Goal: Information Seeking & Learning: Learn about a topic

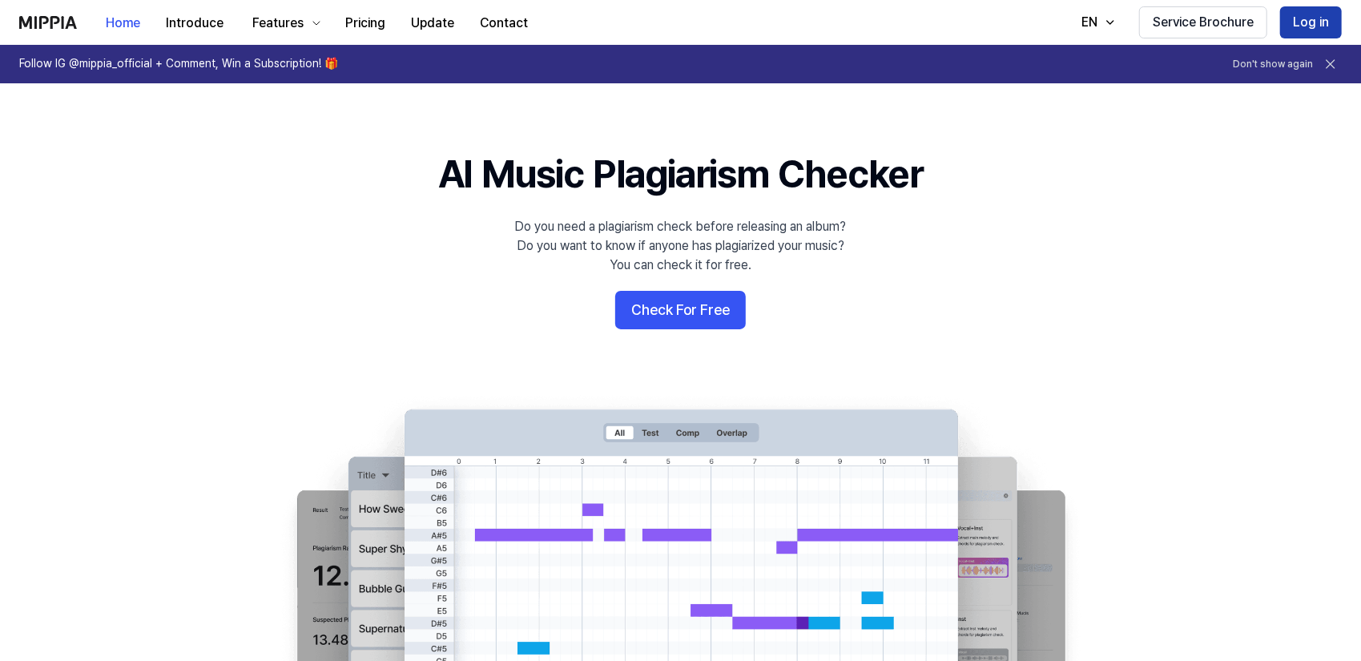
click at [1304, 30] on button "Log in" at bounding box center [1311, 22] width 62 height 32
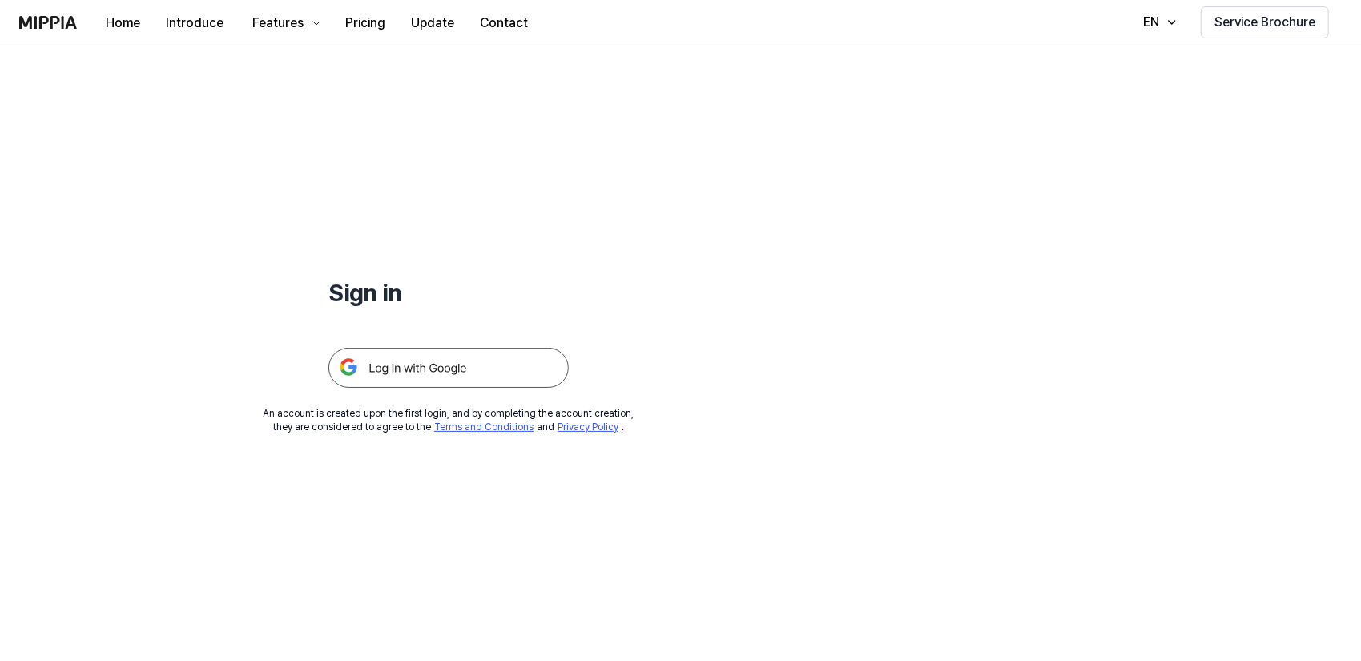
click at [483, 370] on img at bounding box center [448, 368] width 240 height 40
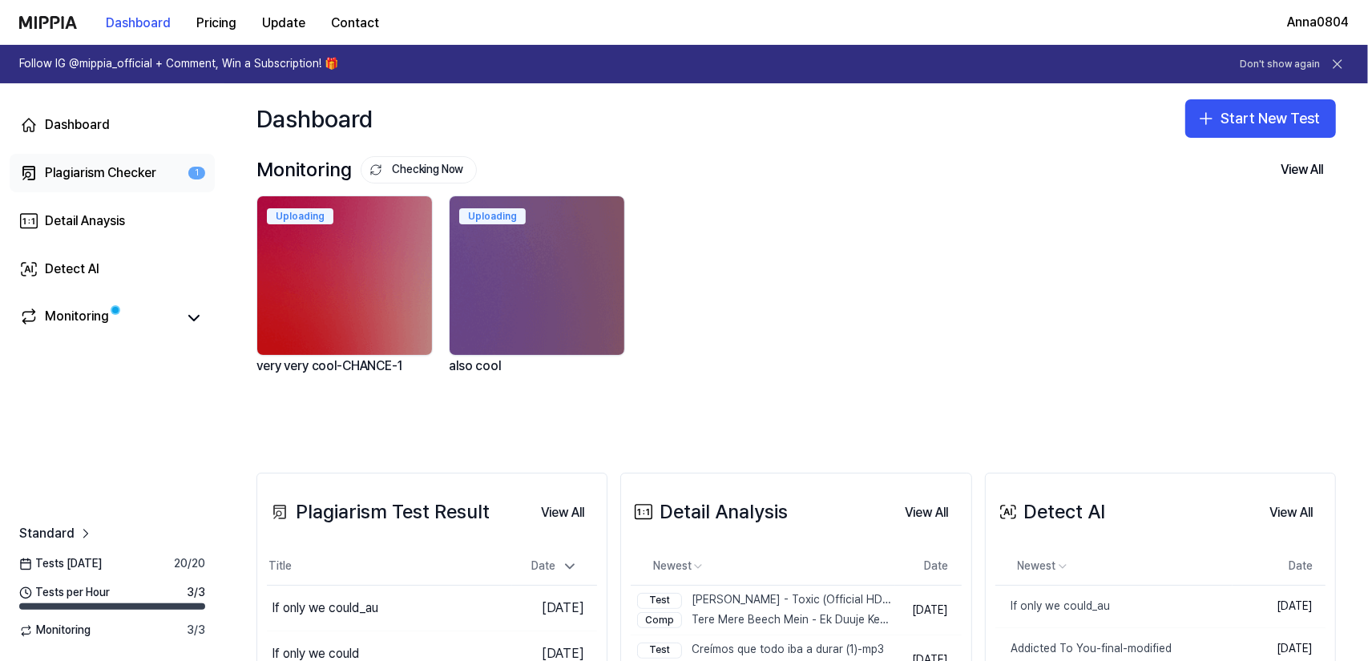
click at [87, 162] on link "Plagiarism Checker 1" at bounding box center [112, 173] width 205 height 38
click at [918, 317] on div "Uploading very very cool-CHANCE-1 Uploading also cool" at bounding box center [783, 309] width 1079 height 229
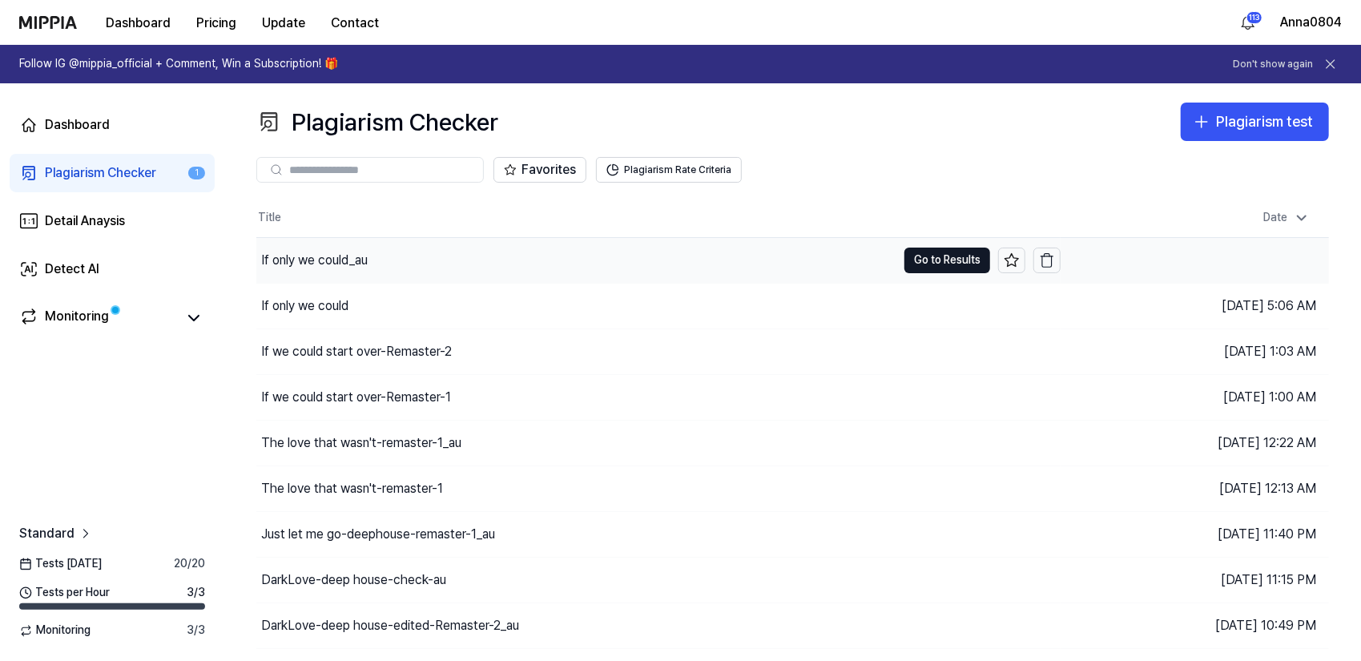
click at [387, 273] on div "If only we could_au" at bounding box center [576, 260] width 640 height 45
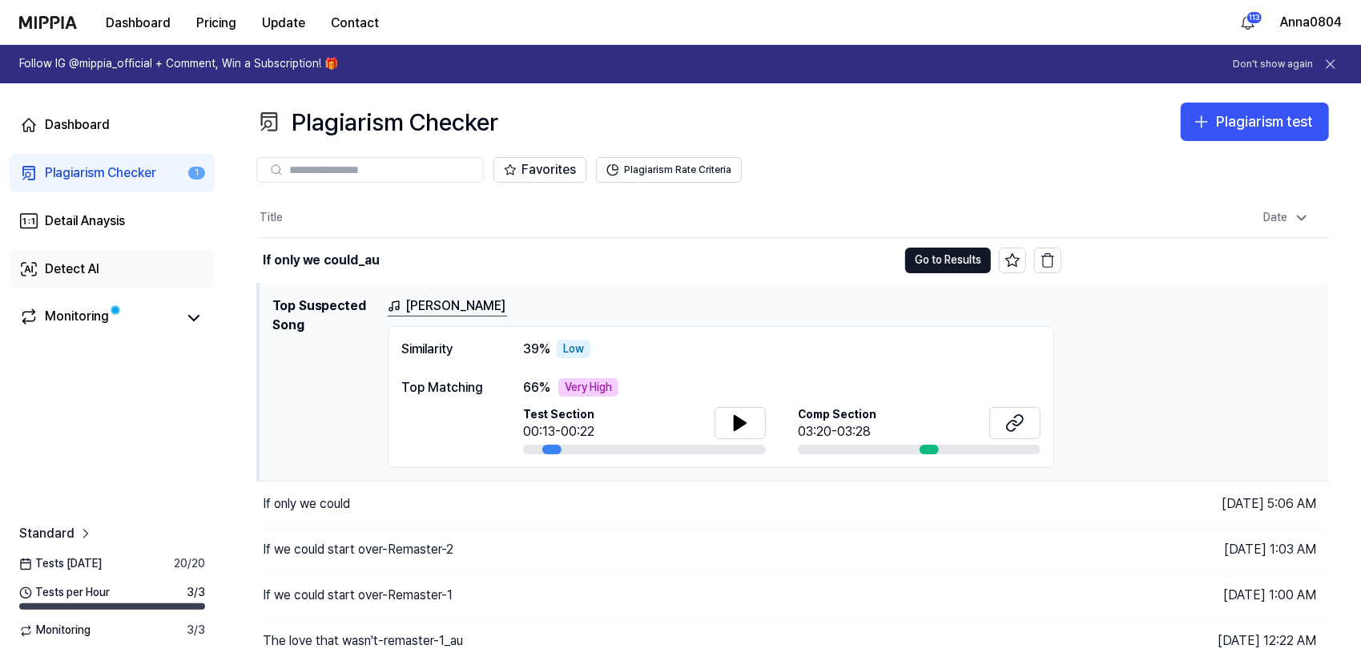
click at [51, 260] on div "Detect AI" at bounding box center [72, 269] width 54 height 19
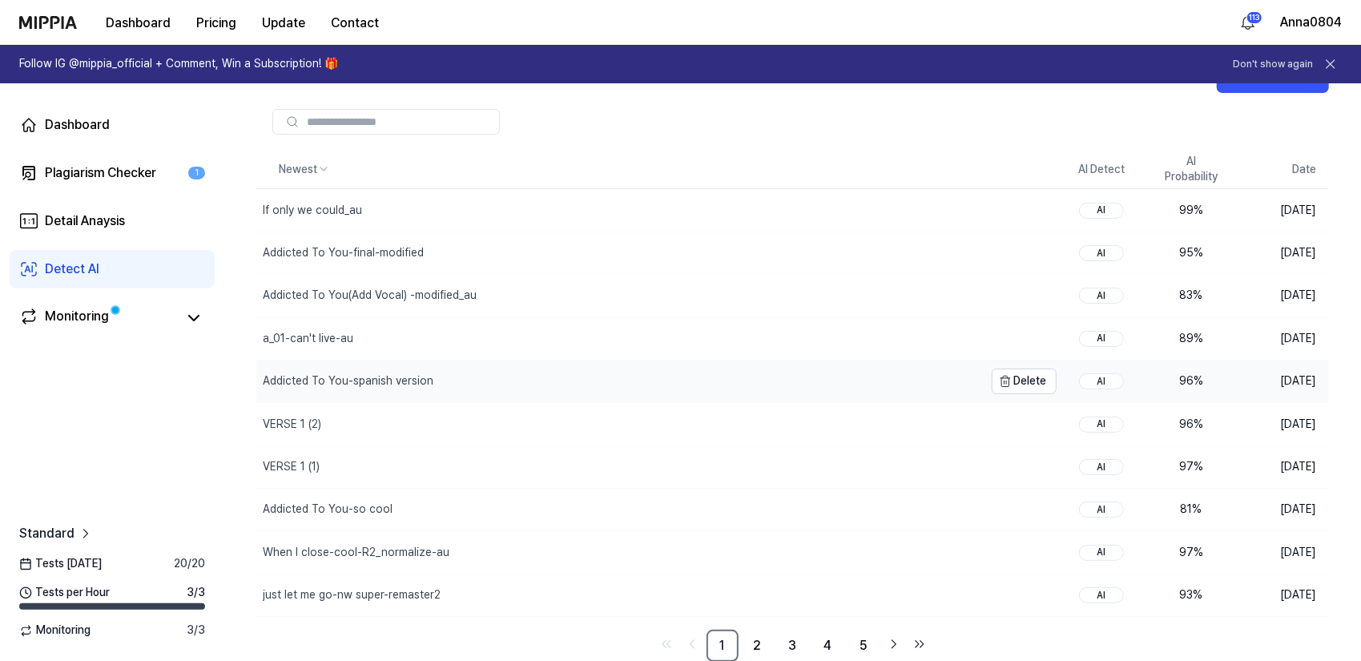
scroll to position [75, 0]
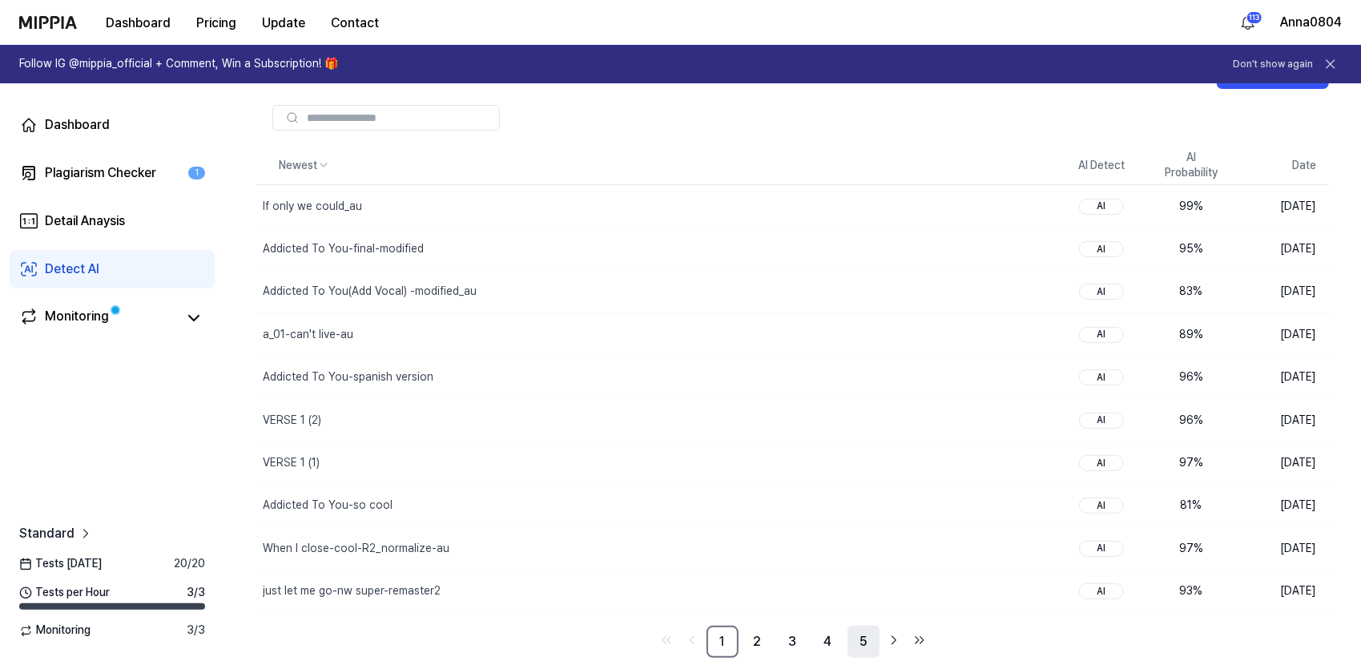
click at [856, 640] on link "5" at bounding box center [864, 642] width 32 height 32
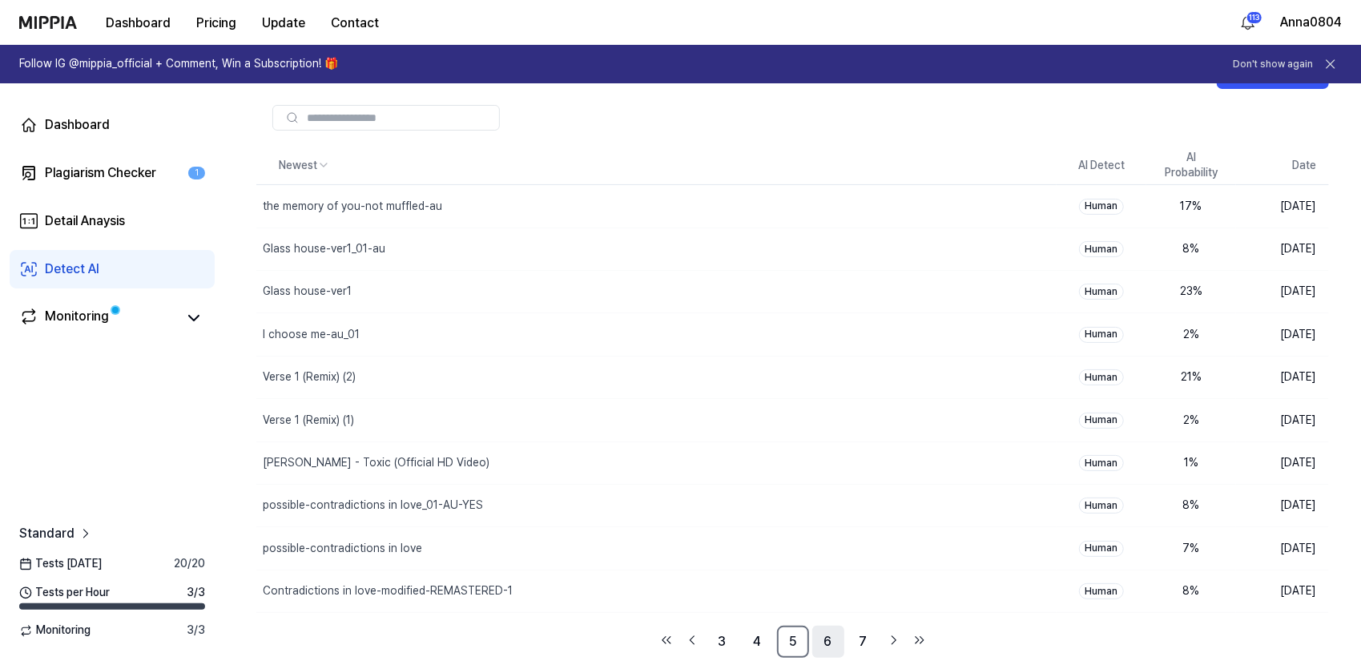
click at [813, 640] on link "6" at bounding box center [828, 642] width 32 height 32
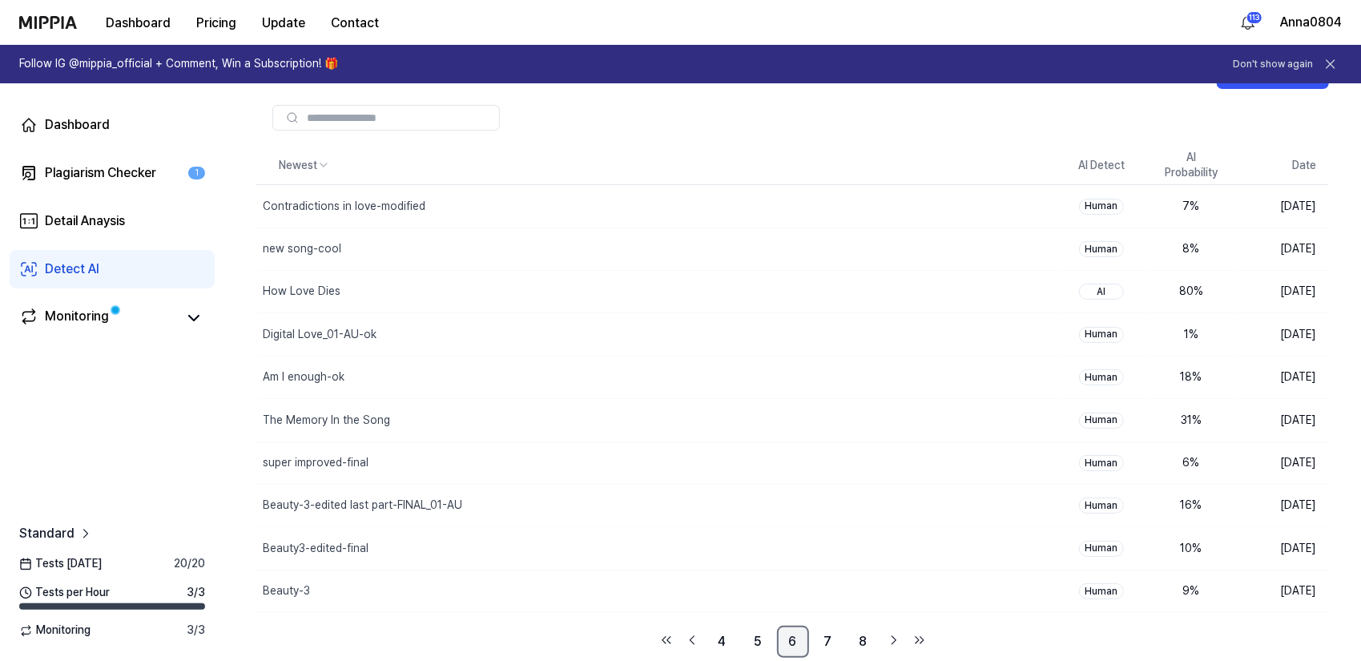
click at [792, 640] on link "6" at bounding box center [793, 642] width 32 height 32
click at [766, 639] on link "5" at bounding box center [758, 642] width 32 height 32
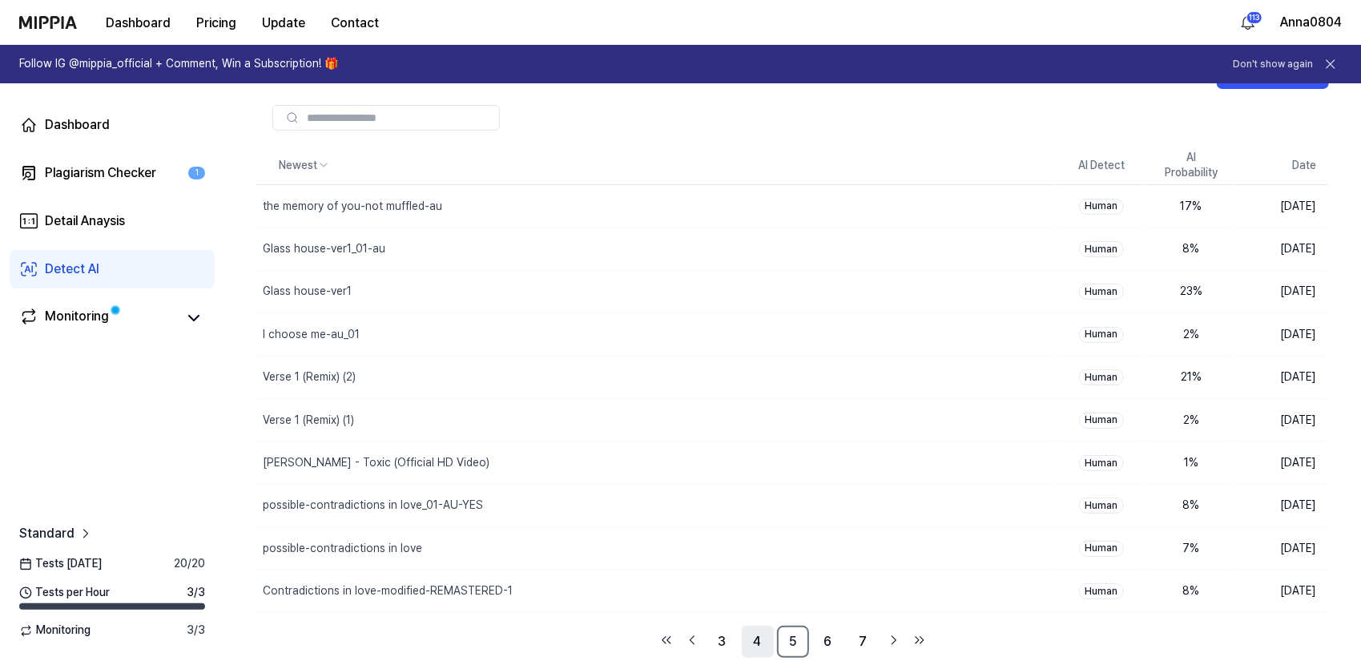
click at [747, 639] on link "4" at bounding box center [758, 642] width 32 height 32
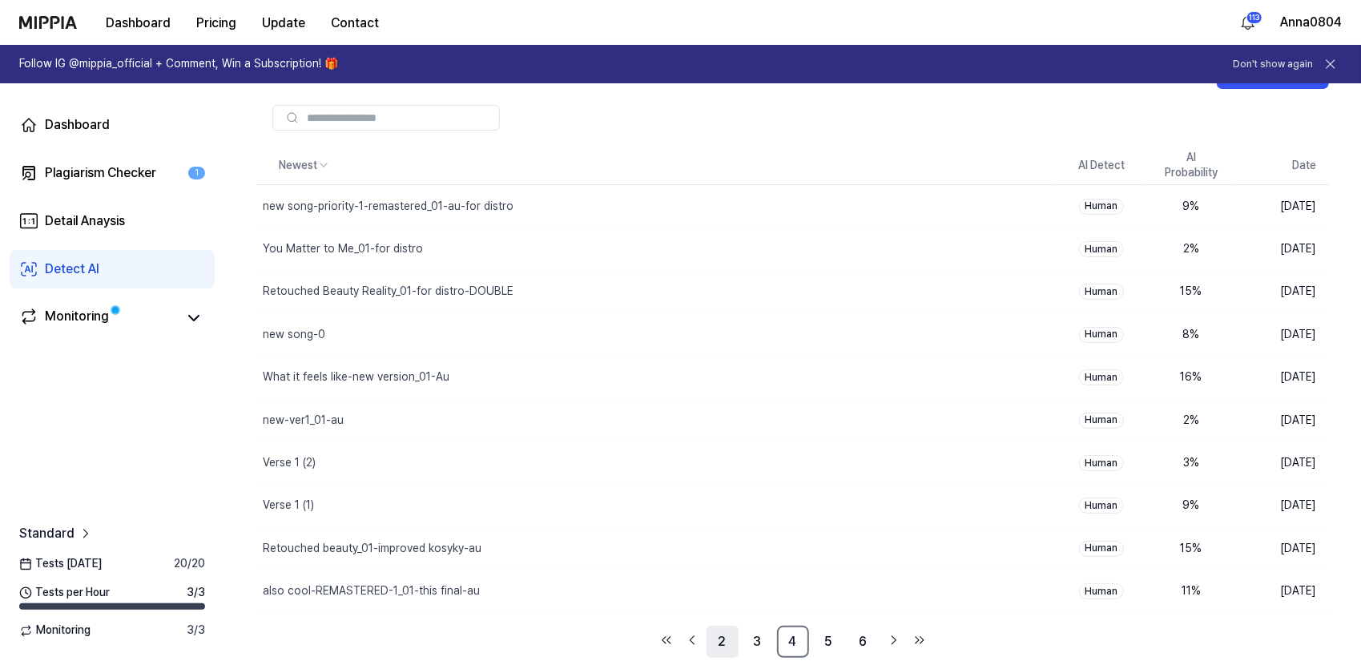
click at [731, 640] on link "2" at bounding box center [723, 642] width 32 height 32
